Goal: Task Accomplishment & Management: Use online tool/utility

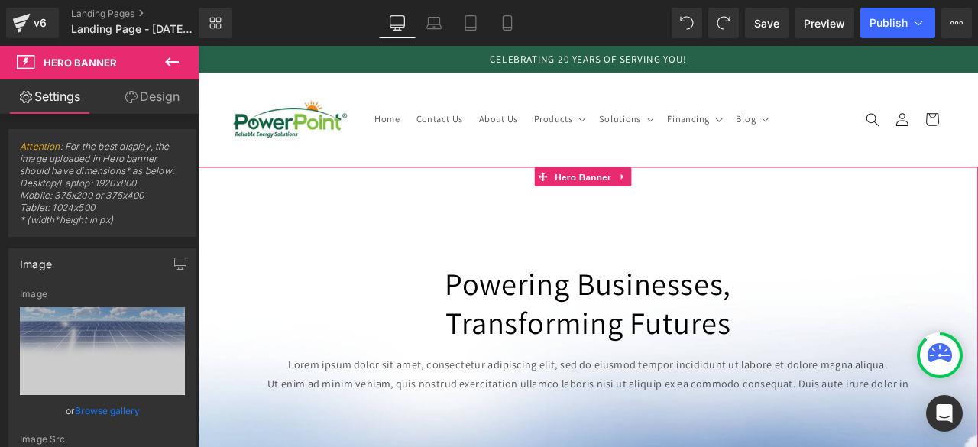
scroll to position [90, 0]
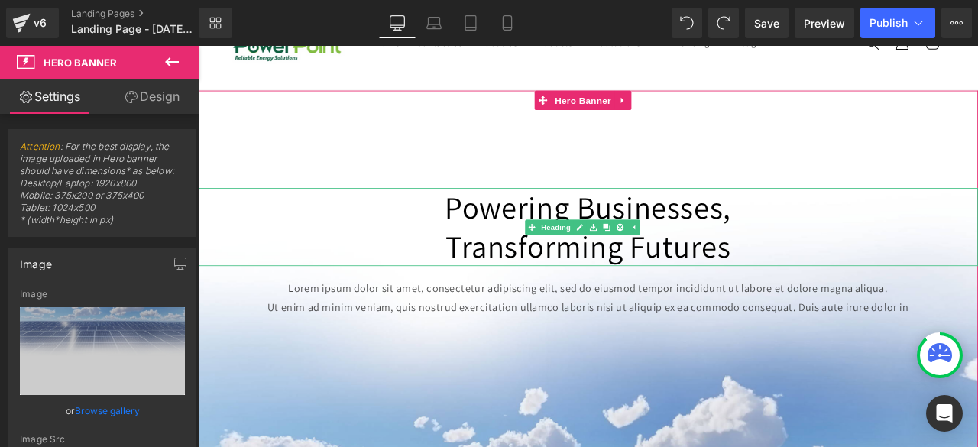
click at [480, 241] on h1 "Powering Businesses," at bounding box center [660, 238] width 924 height 46
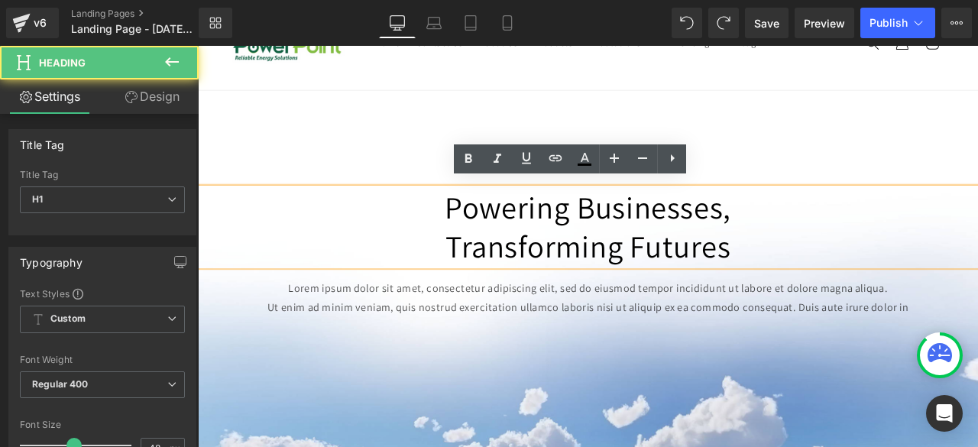
click at [480, 241] on h1 "Powering Businesses," at bounding box center [660, 238] width 924 height 46
drag, startPoint x: 480, startPoint y: 241, endPoint x: 835, endPoint y: 274, distance: 356.0
click at [835, 274] on div "Powering Businesses, Transforming Futures" at bounding box center [660, 261] width 924 height 92
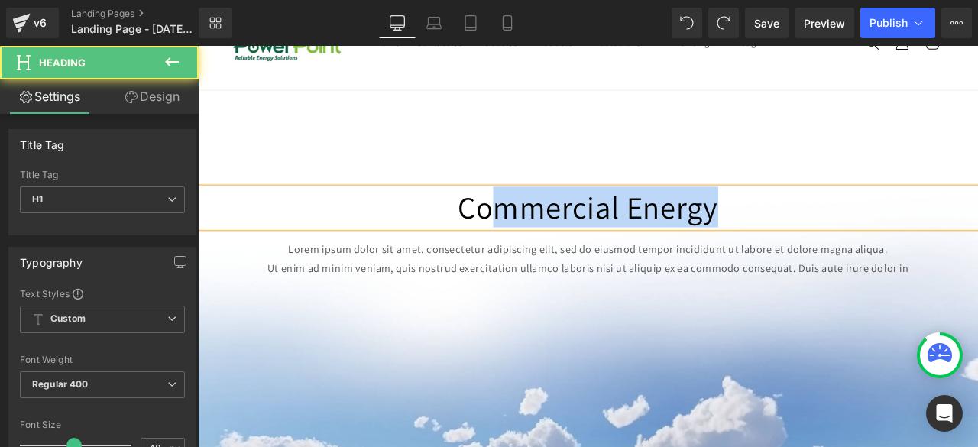
drag, startPoint x: 858, startPoint y: 231, endPoint x: 545, endPoint y: 247, distance: 313.5
click at [545, 247] on h1 "Commercial Energy" at bounding box center [660, 238] width 924 height 46
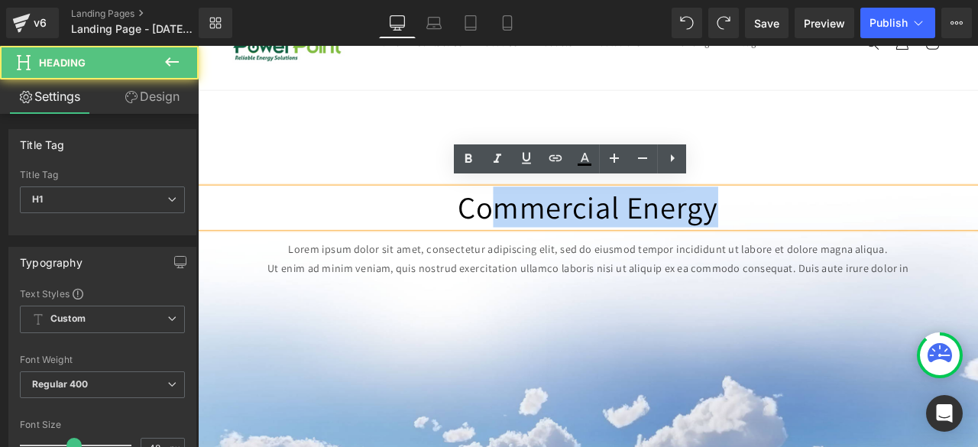
click at [545, 247] on h1 "Commercial Energy" at bounding box center [660, 238] width 924 height 46
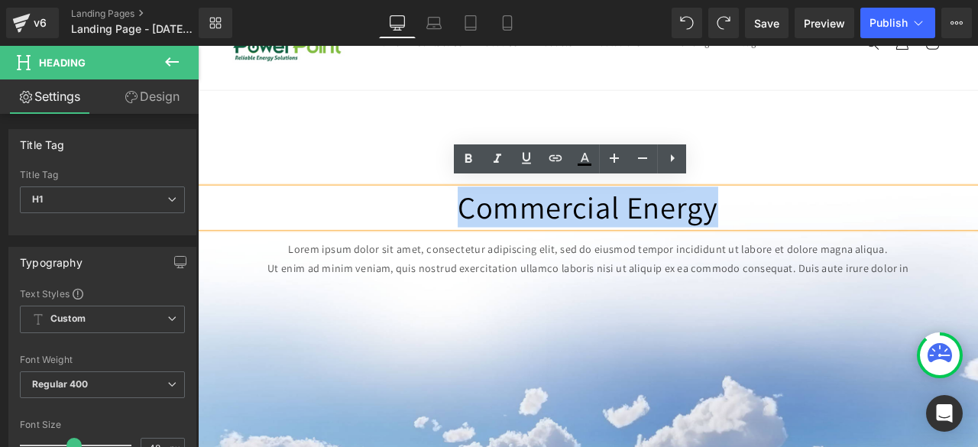
drag, startPoint x: 502, startPoint y: 227, endPoint x: 831, endPoint y: 251, distance: 330.1
click at [831, 251] on h1 "Commercial Energy" at bounding box center [660, 238] width 924 height 46
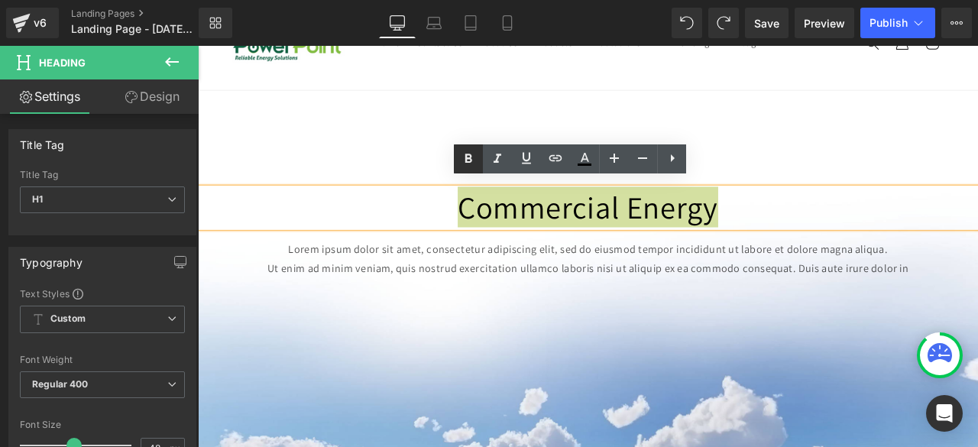
click at [467, 163] on icon at bounding box center [468, 159] width 18 height 18
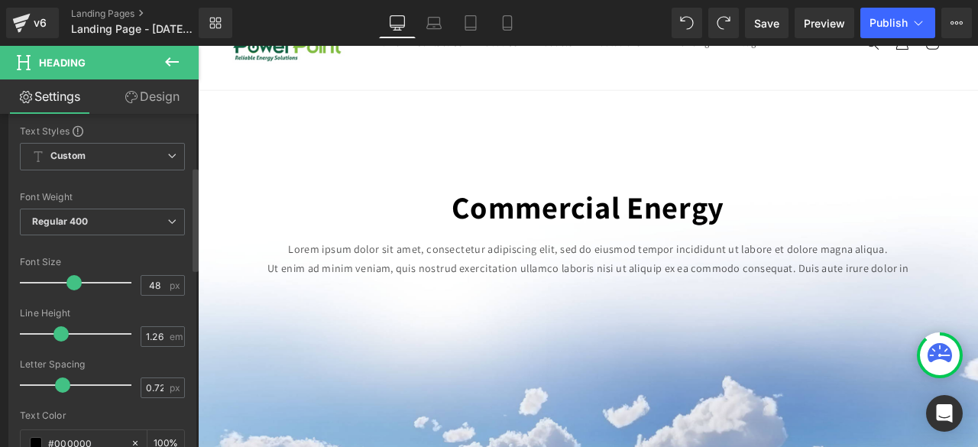
scroll to position [174, 0]
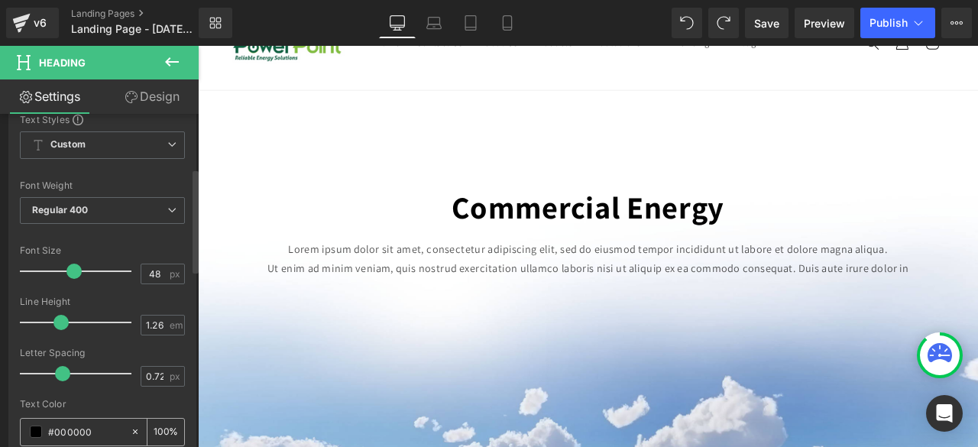
drag, startPoint x: 95, startPoint y: 423, endPoint x: 54, endPoint y: 430, distance: 41.8
click at [54, 430] on input "#000000" at bounding box center [85, 431] width 75 height 17
type input "#83"
type input "0"
type input "#83be45"
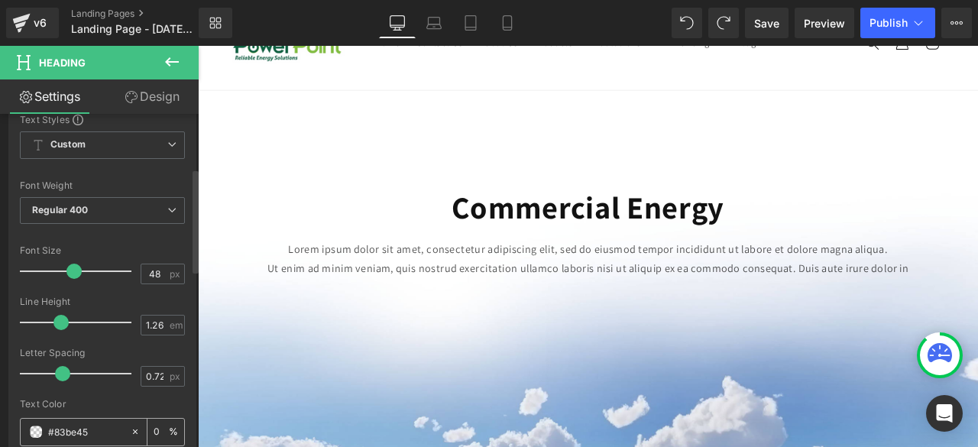
type input "100"
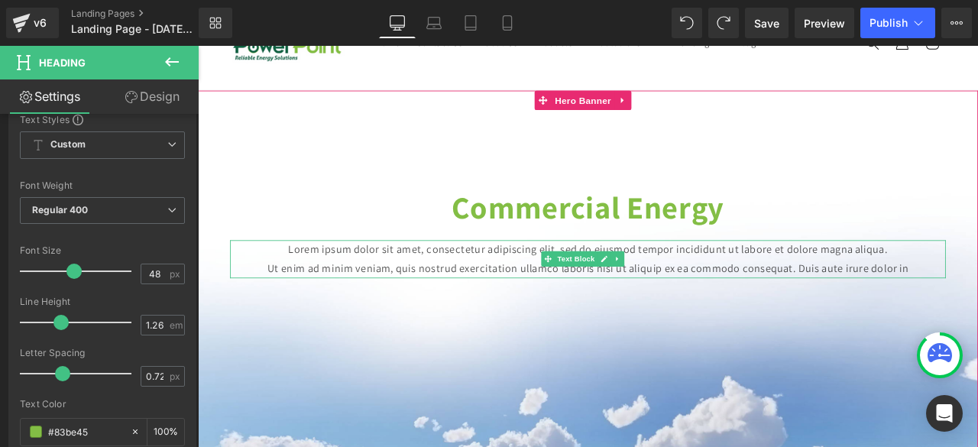
click at [971, 299] on p "Ut enim ad minim veniam, quis nostrud exercitation ullamco laboris nisi ut aliq…" at bounding box center [660, 310] width 848 height 23
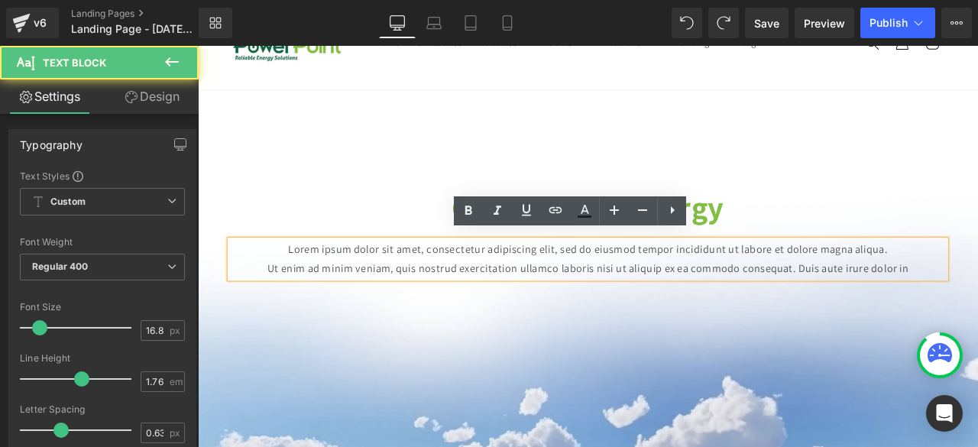
click at [169, 103] on link "Design" at bounding box center [151, 96] width 99 height 34
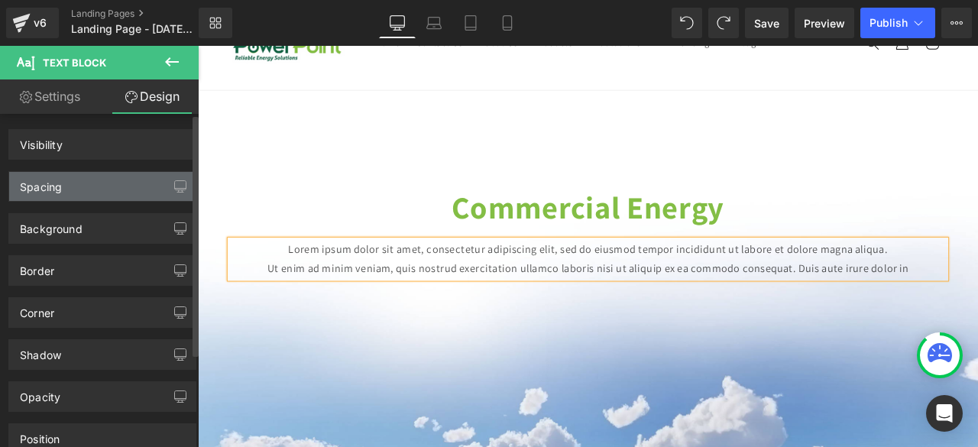
click at [63, 196] on div "Spacing" at bounding box center [102, 186] width 186 height 29
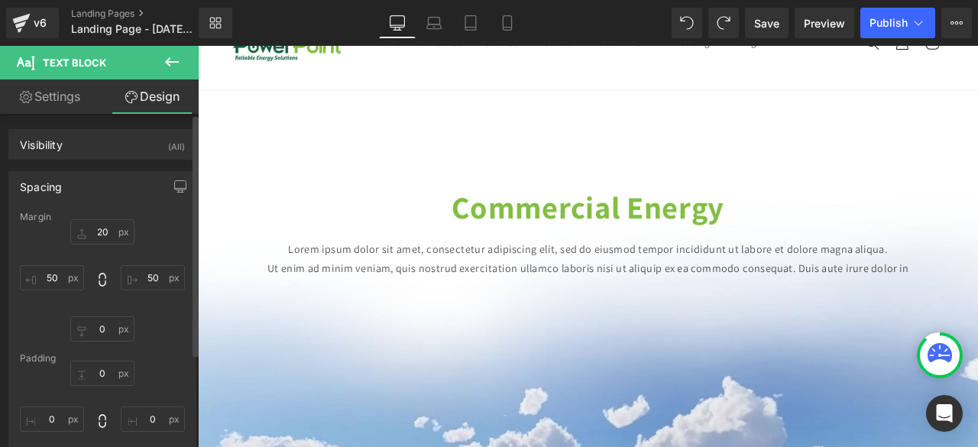
type input "20"
type input "50"
type input "0"
type input "50"
type input "0"
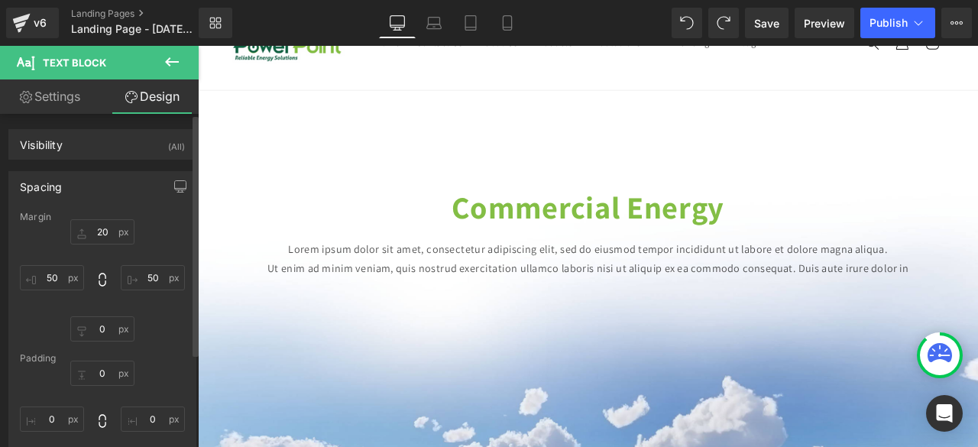
type input "0"
click at [53, 271] on input "50" at bounding box center [52, 277] width 64 height 25
type input "80"
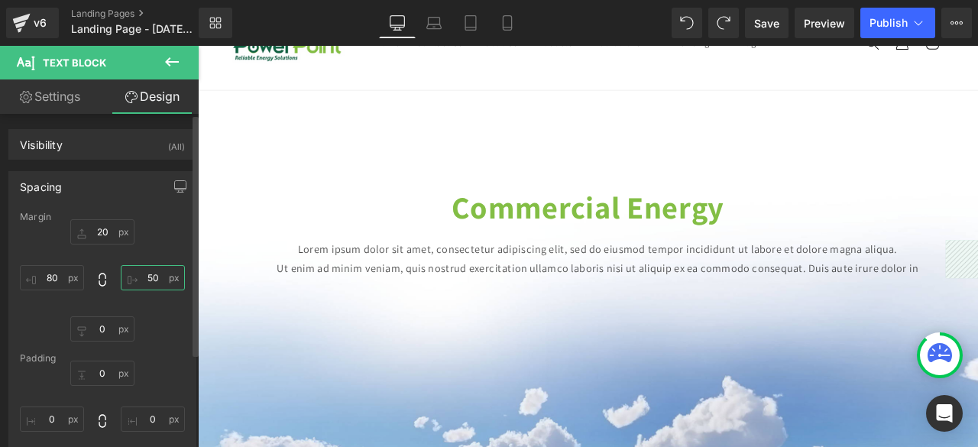
click at [148, 270] on input "50" at bounding box center [153, 277] width 64 height 25
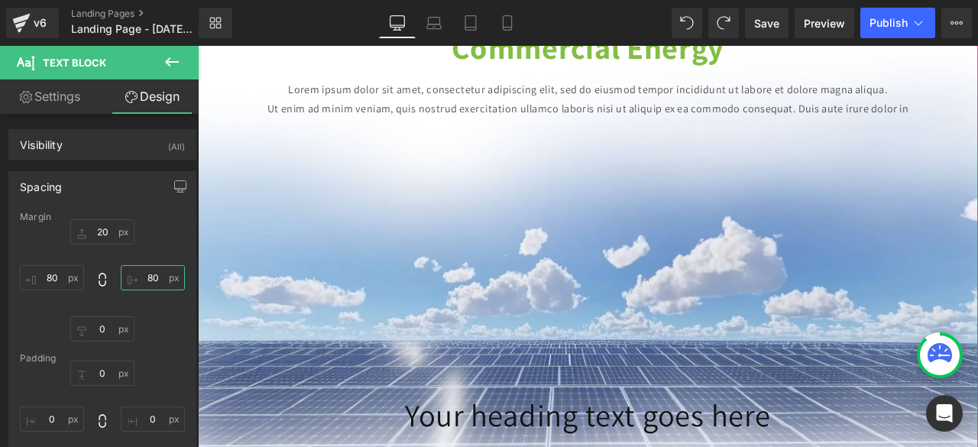
scroll to position [279, 0]
type input "80"
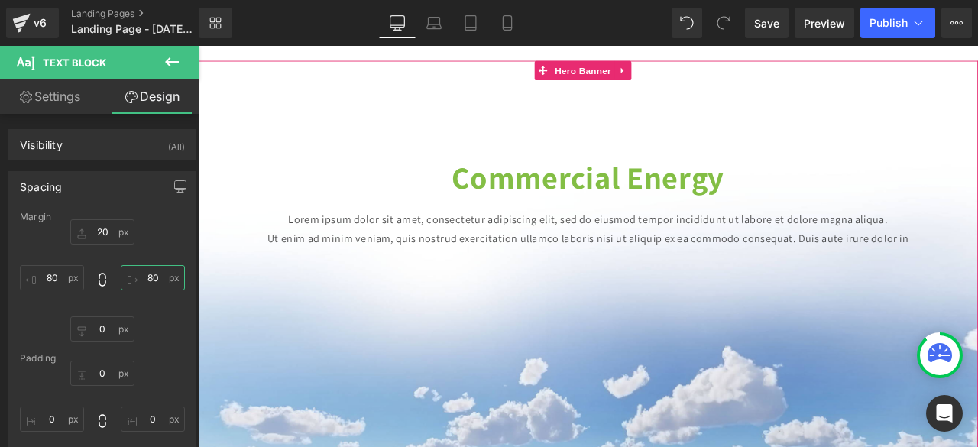
scroll to position [109, 0]
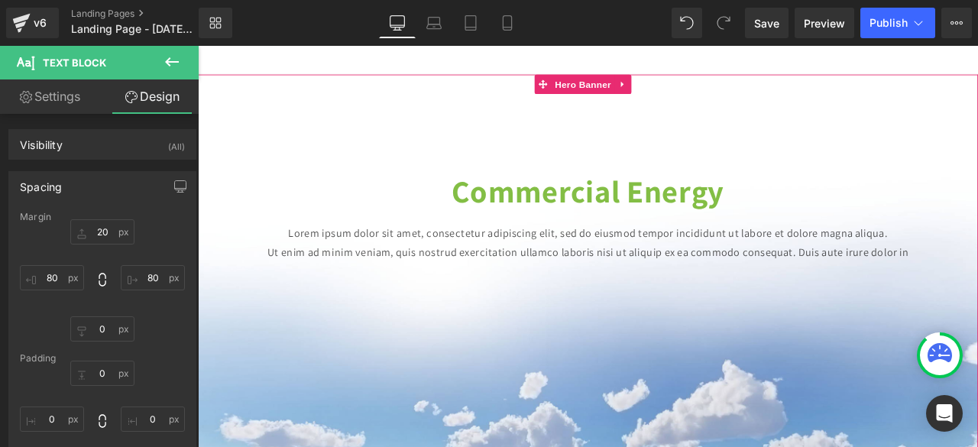
click at [593, 265] on p "Lorem ipsum dolor sit amet, consectetur adipiscing elit, sed do eiusmod tempor …" at bounding box center [660, 268] width 802 height 23
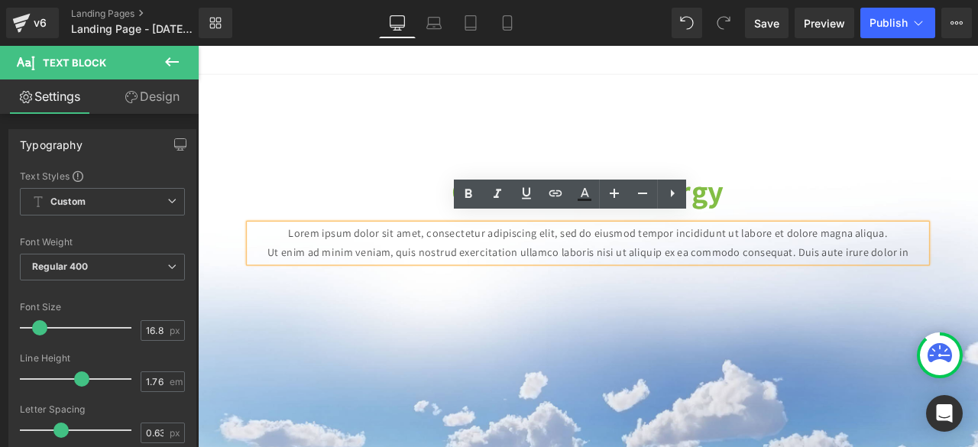
drag, startPoint x: 294, startPoint y: 264, endPoint x: 1049, endPoint y: 289, distance: 755.1
click at [977, 289] on div "Lorem ipsum dolor sit amet, consectetur adipiscing elit, sed do eiusmod tempor …" at bounding box center [660, 279] width 802 height 45
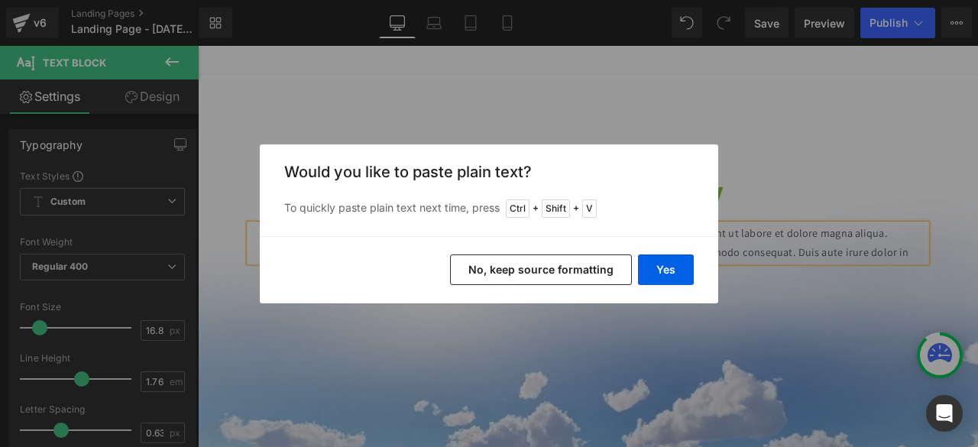
click at [678, 296] on div "Yes No, keep source formatting" at bounding box center [489, 269] width 458 height 67
click at [678, 267] on button "Yes" at bounding box center [666, 269] width 56 height 31
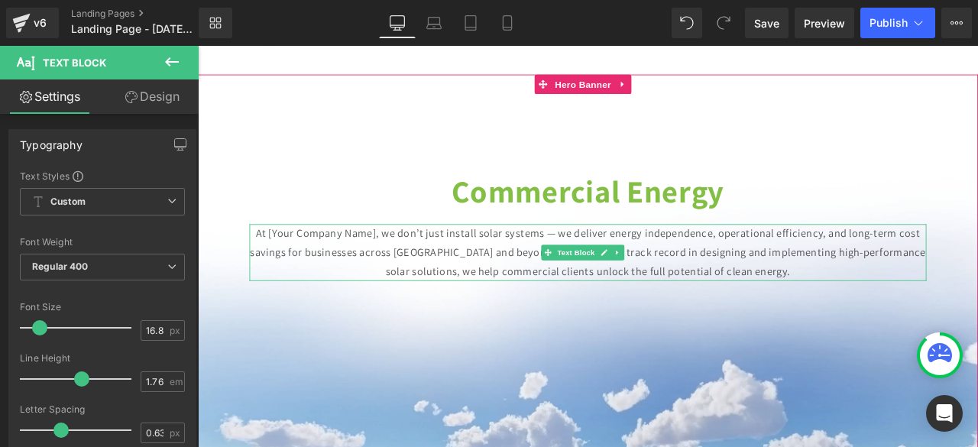
click at [335, 257] on p "At [Your Company Name], we don’t just install solar systems — we deliver energy…" at bounding box center [660, 291] width 802 height 68
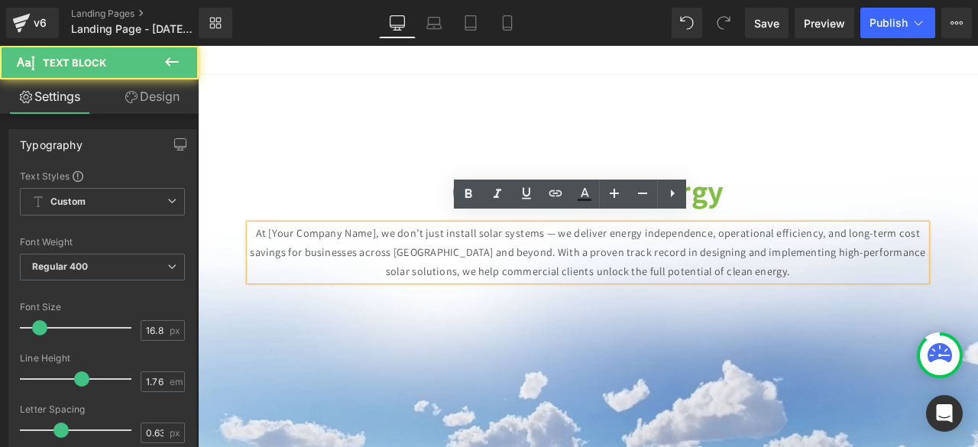
click at [414, 257] on p "At [Your Company Name], we don’t just install solar systems — we deliver energy…" at bounding box center [660, 291] width 802 height 68
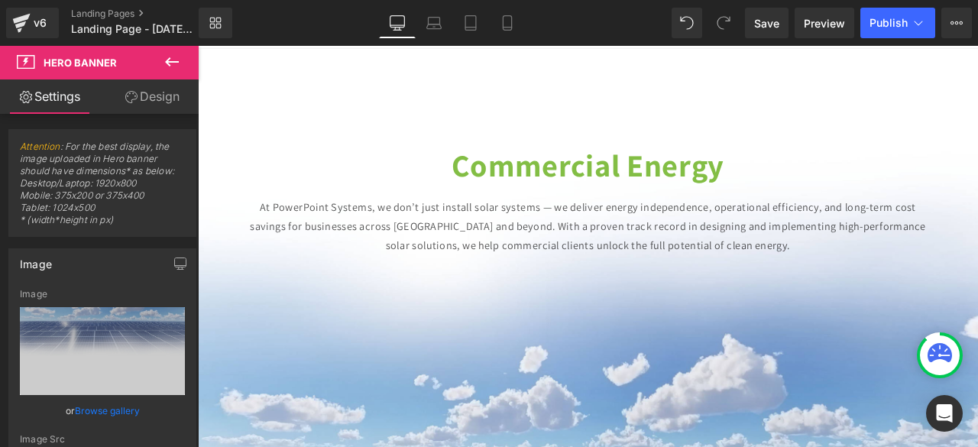
scroll to position [139, 0]
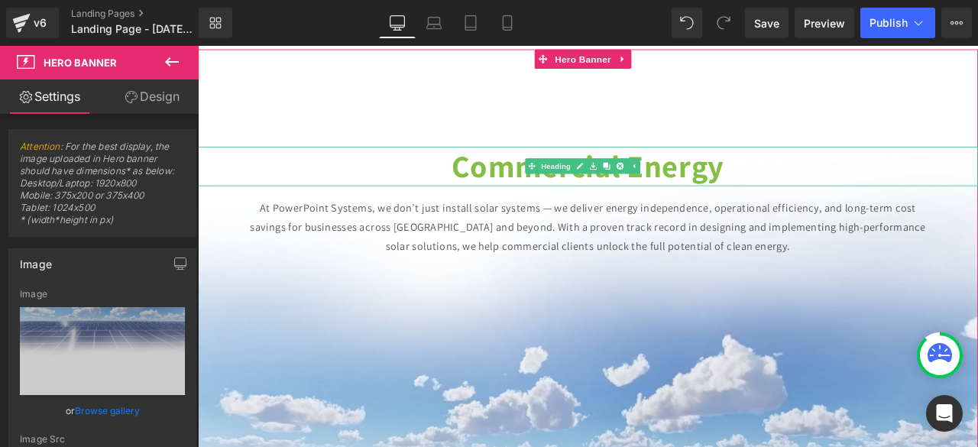
click at [694, 193] on strong "Commercial Energy" at bounding box center [659, 188] width 323 height 48
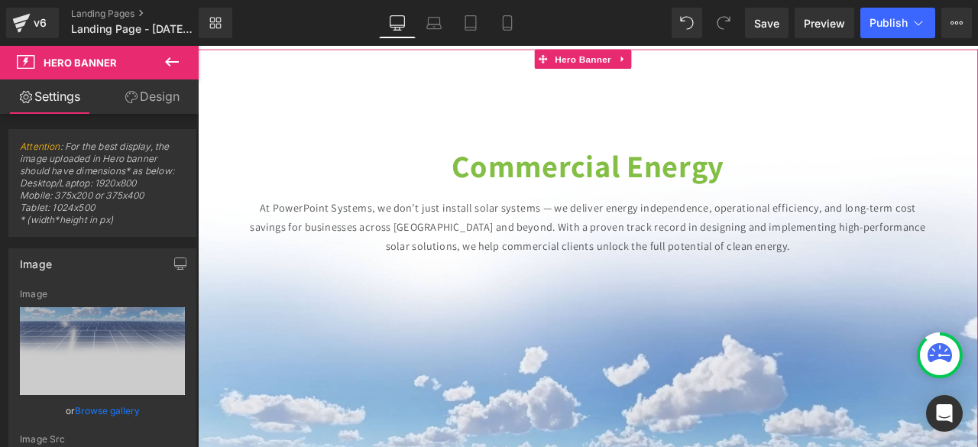
click at [636, 71] on span "Hero Banner" at bounding box center [654, 61] width 74 height 23
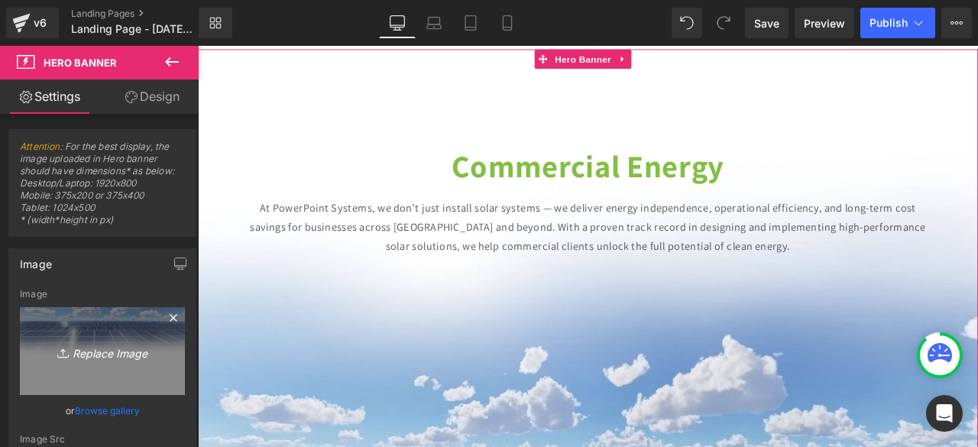
click at [95, 358] on icon "Replace Image" at bounding box center [102, 350] width 122 height 19
type input "C:\fakepath\BACKGROUND[1] copyjj.jpg"
type input "[URL][DOMAIN_NAME]"
